Goal: Find specific page/section: Find specific page/section

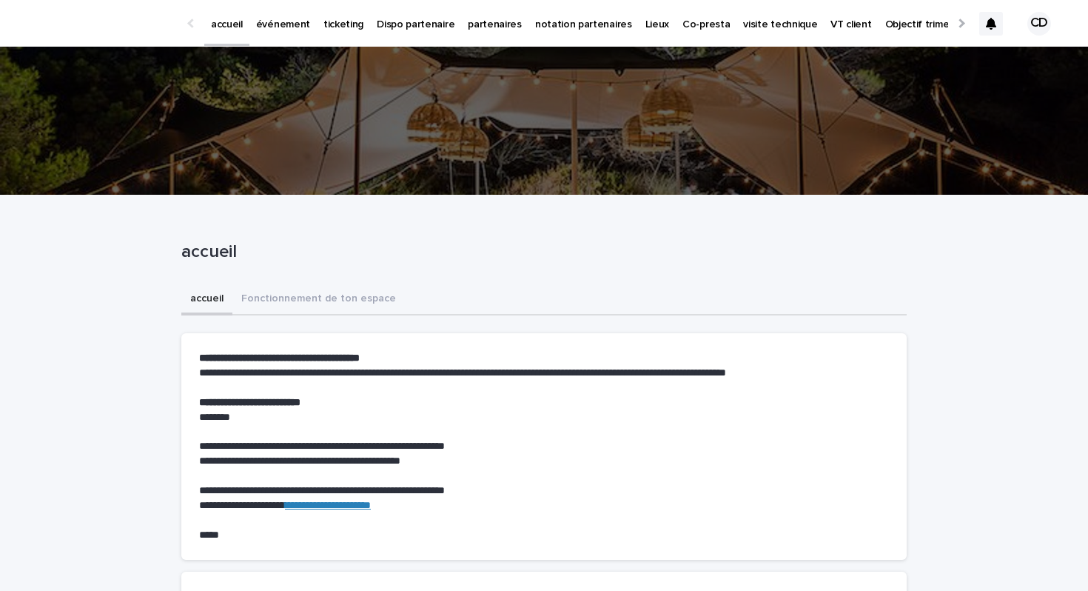
click at [991, 30] on div at bounding box center [992, 24] width 24 height 24
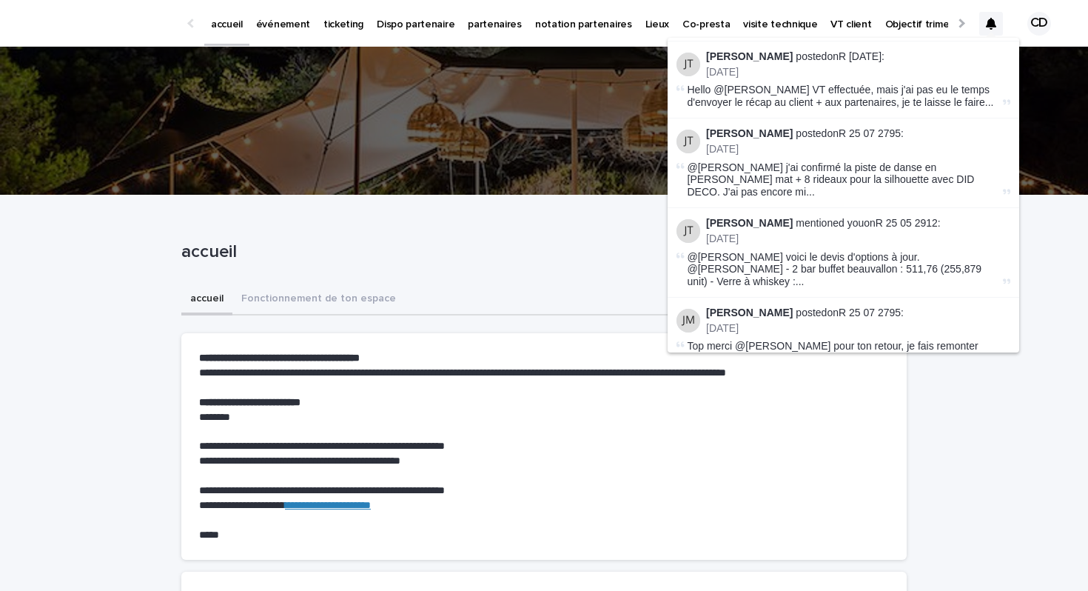
scroll to position [398, 0]
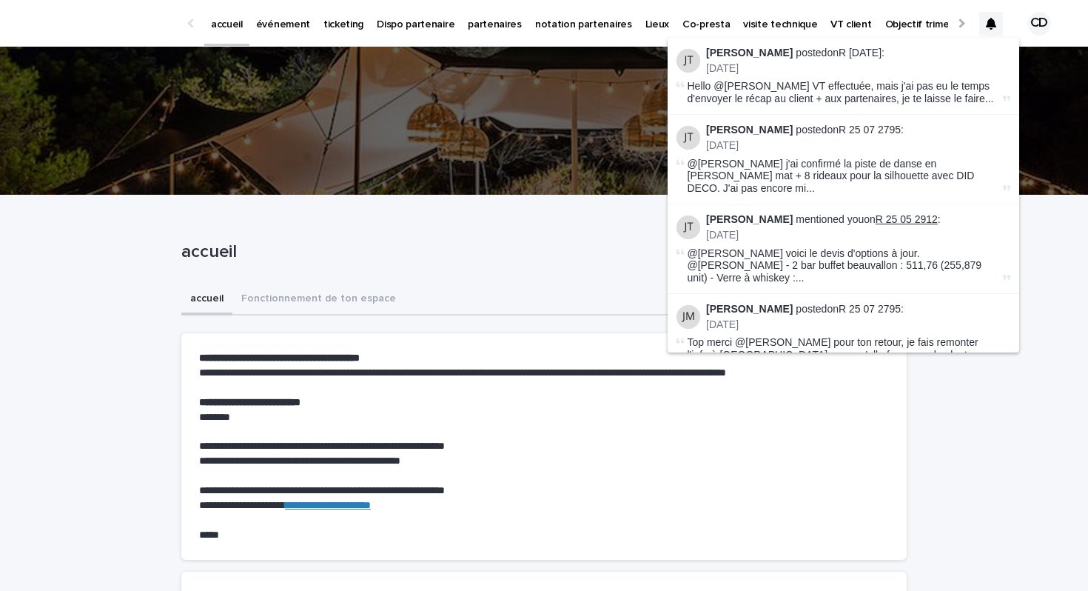
click at [876, 213] on link "R 25 05 2912" at bounding box center [907, 219] width 62 height 12
